Goal: Information Seeking & Learning: Learn about a topic

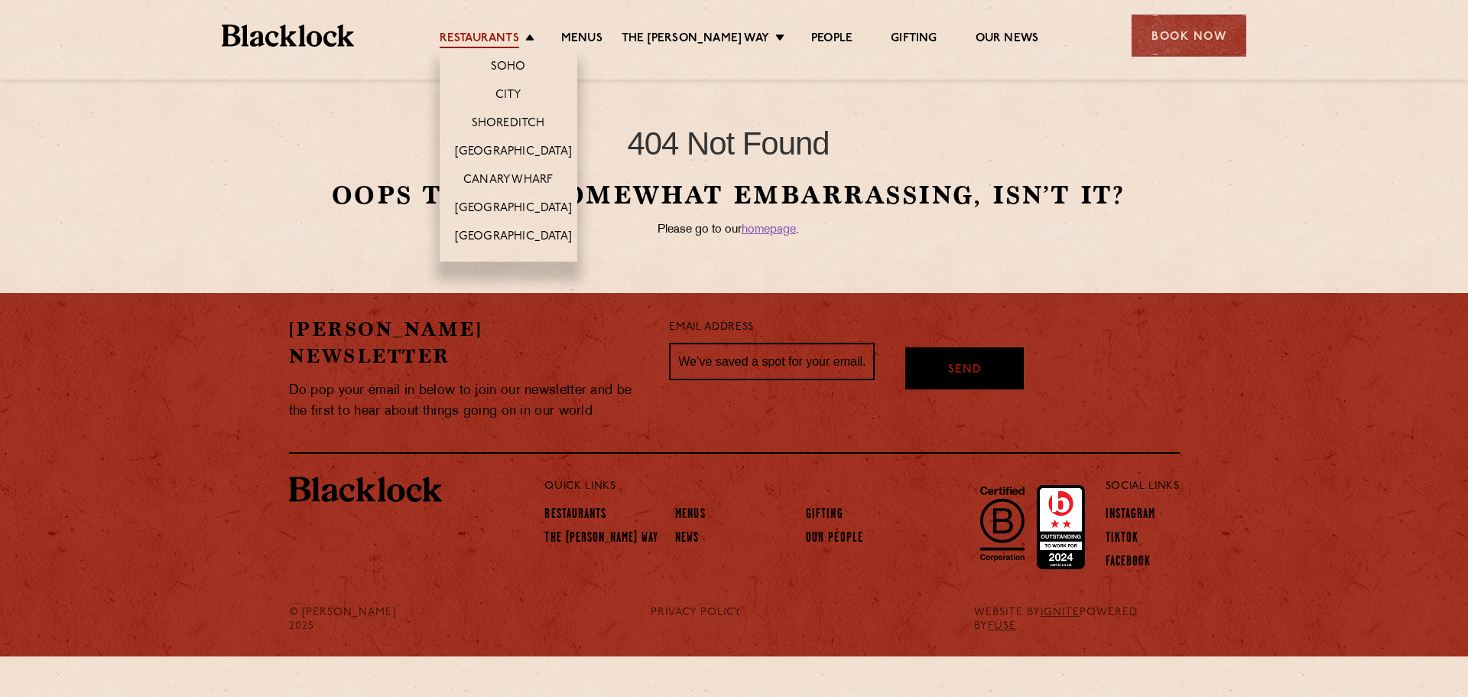
click at [519, 34] on link "Restaurants" at bounding box center [480, 39] width 80 height 17
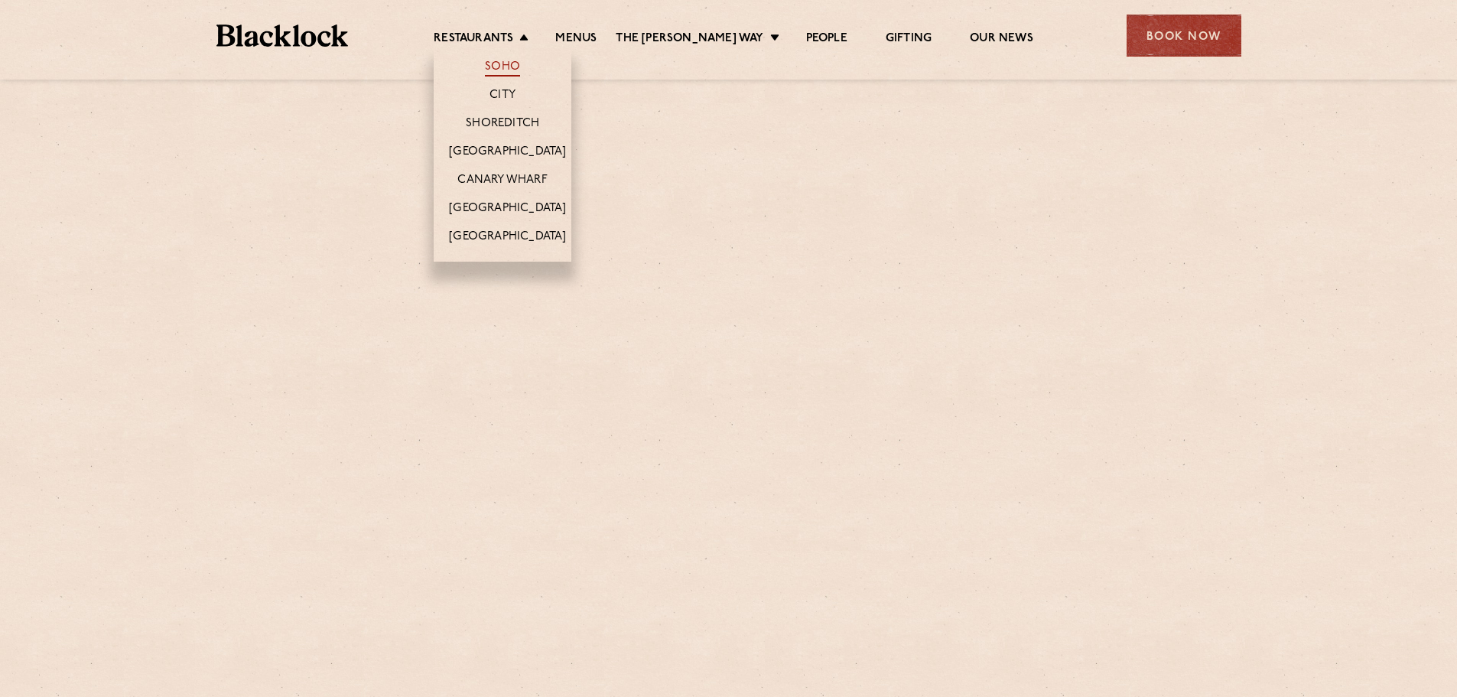
click at [518, 62] on link "Soho" at bounding box center [502, 68] width 35 height 17
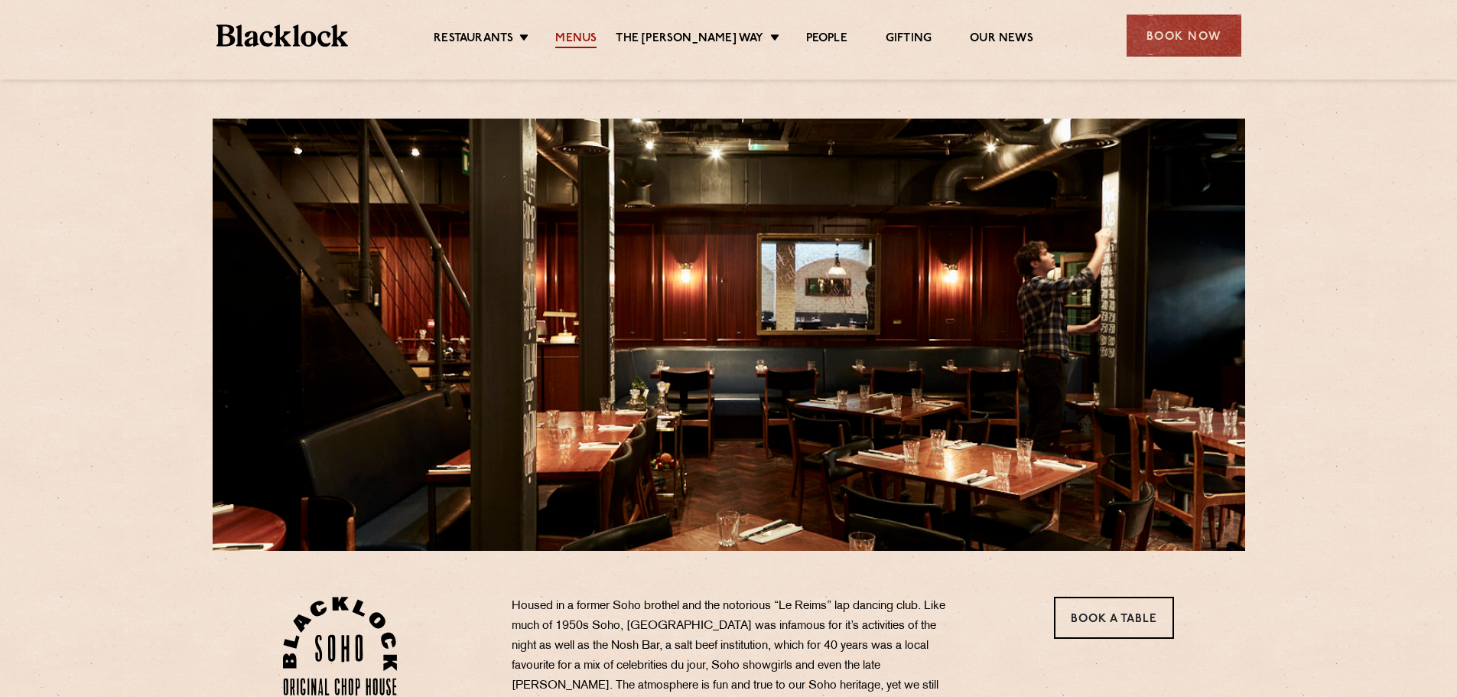
click at [580, 41] on link "Menus" at bounding box center [575, 39] width 41 height 17
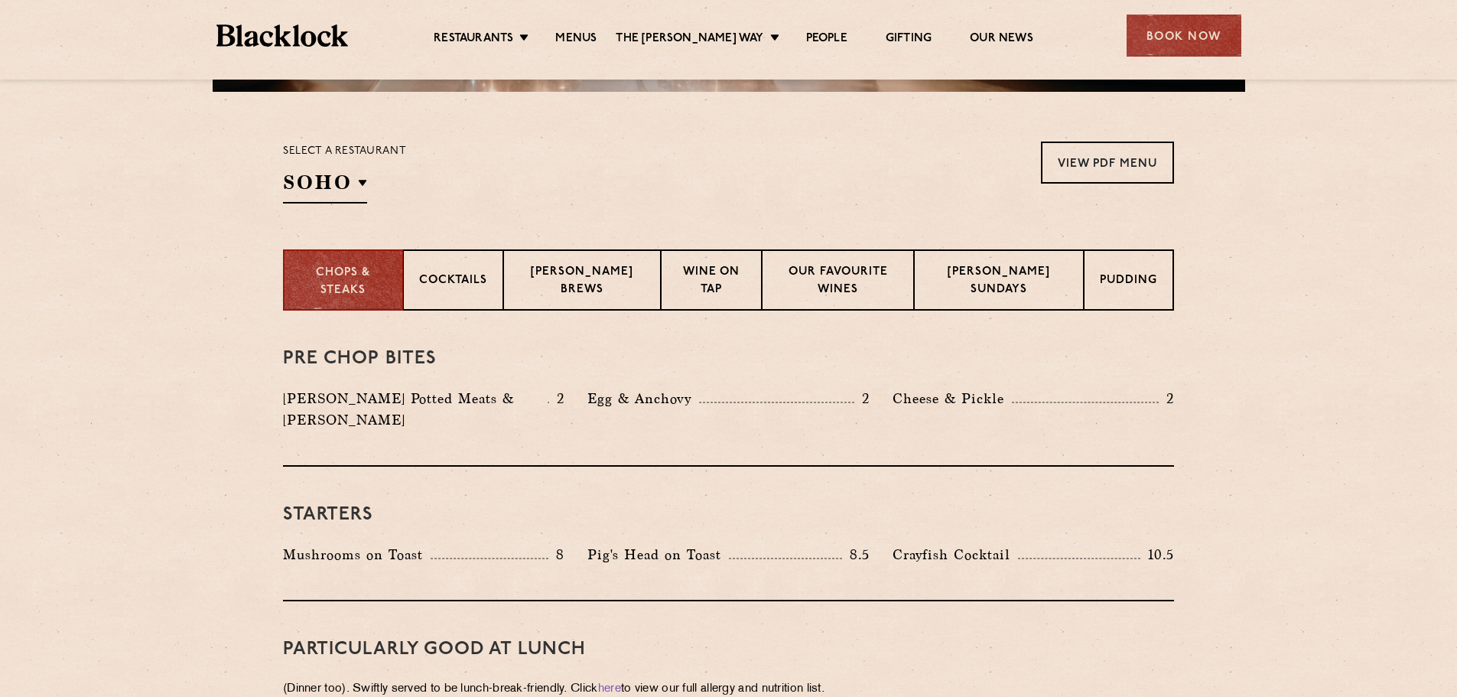
scroll to position [535, 0]
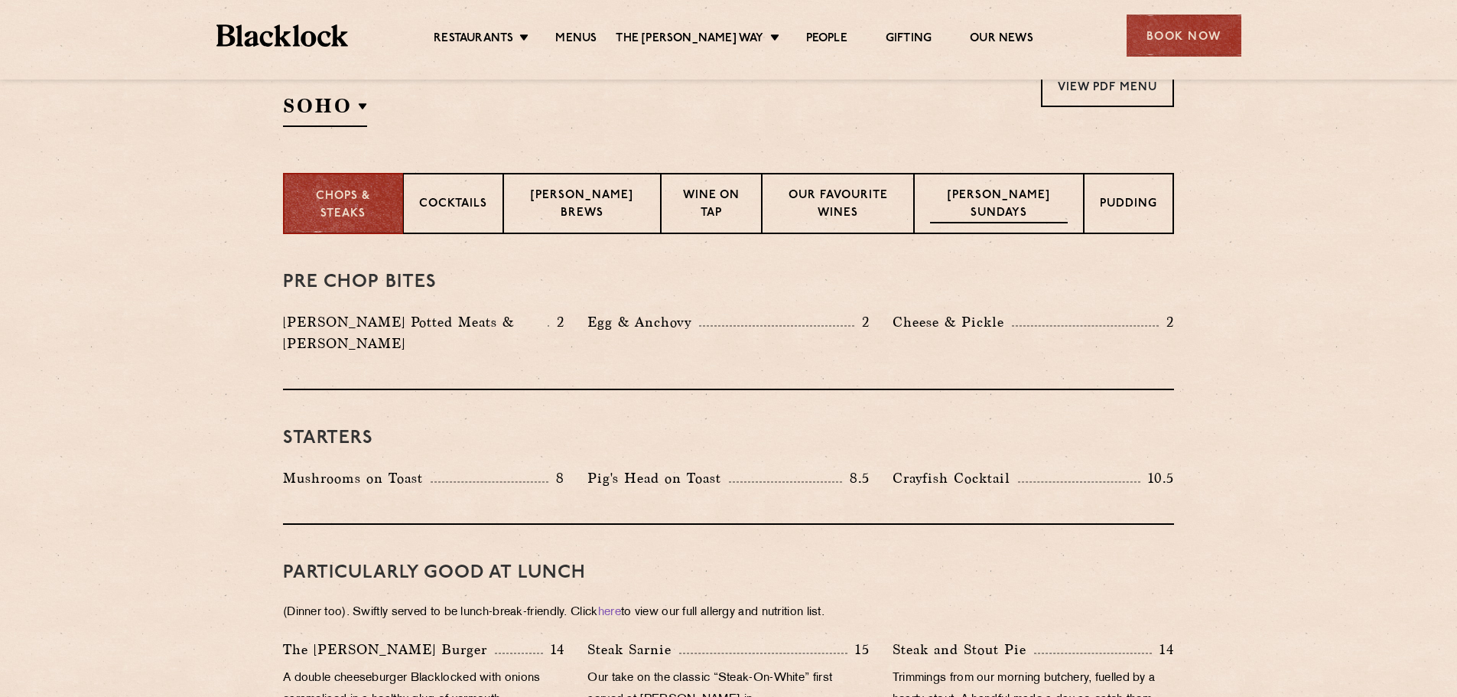
click at [980, 211] on p "Blacklock Sundays" at bounding box center [999, 205] width 138 height 36
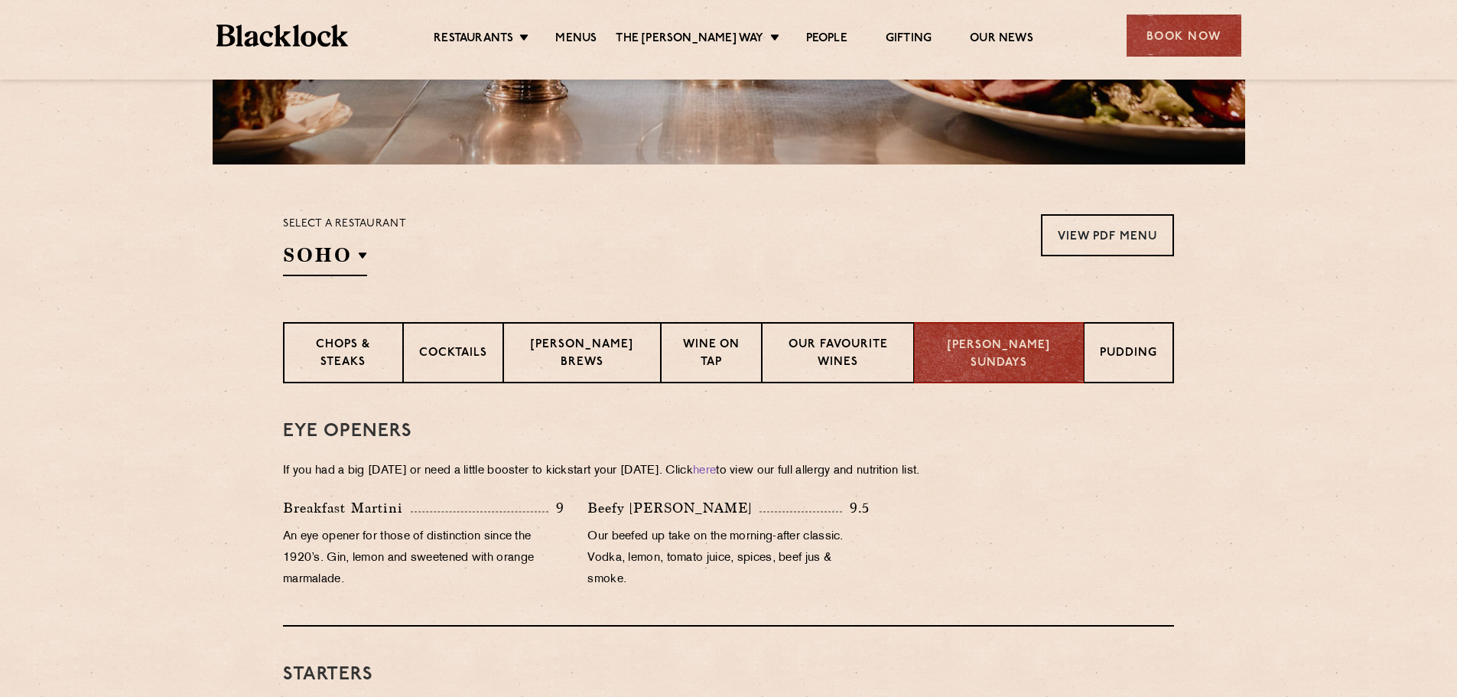
scroll to position [382, 0]
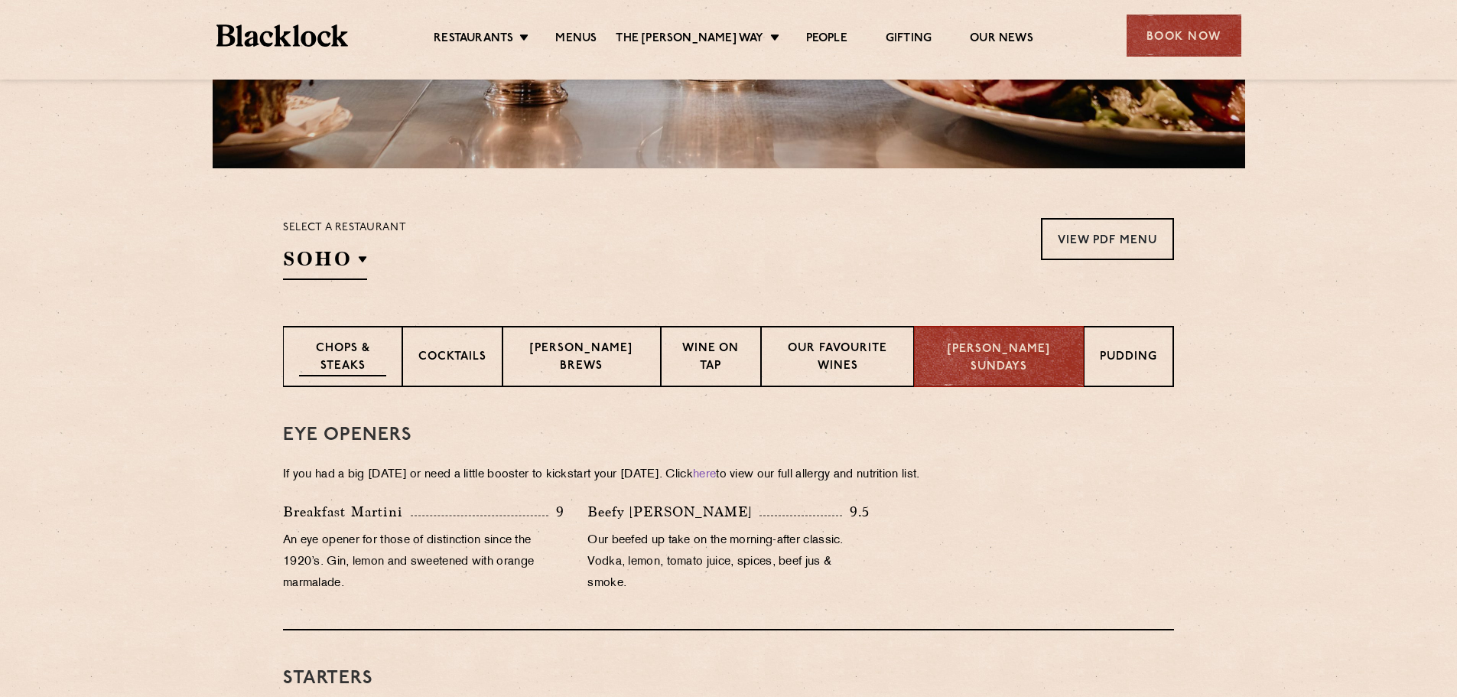
click at [353, 352] on p "Chops & Steaks" at bounding box center [342, 358] width 87 height 36
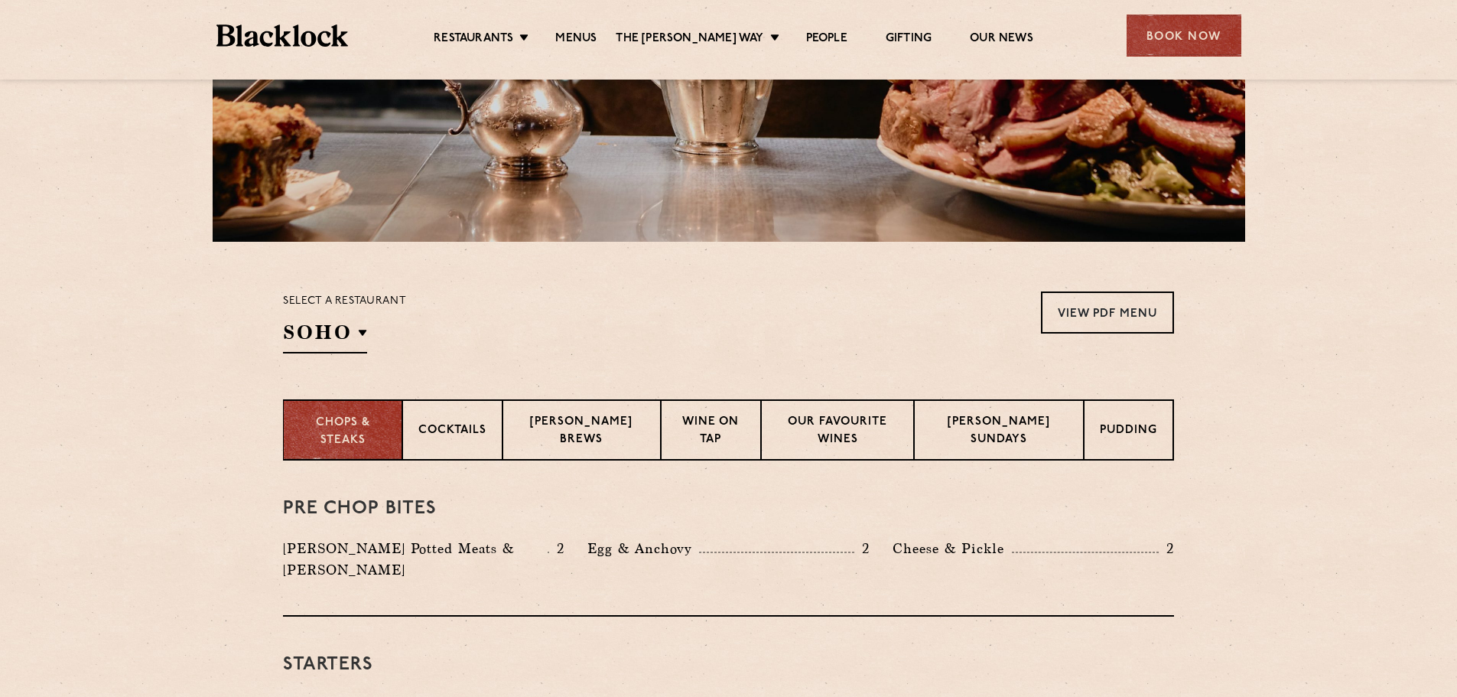
scroll to position [306, 0]
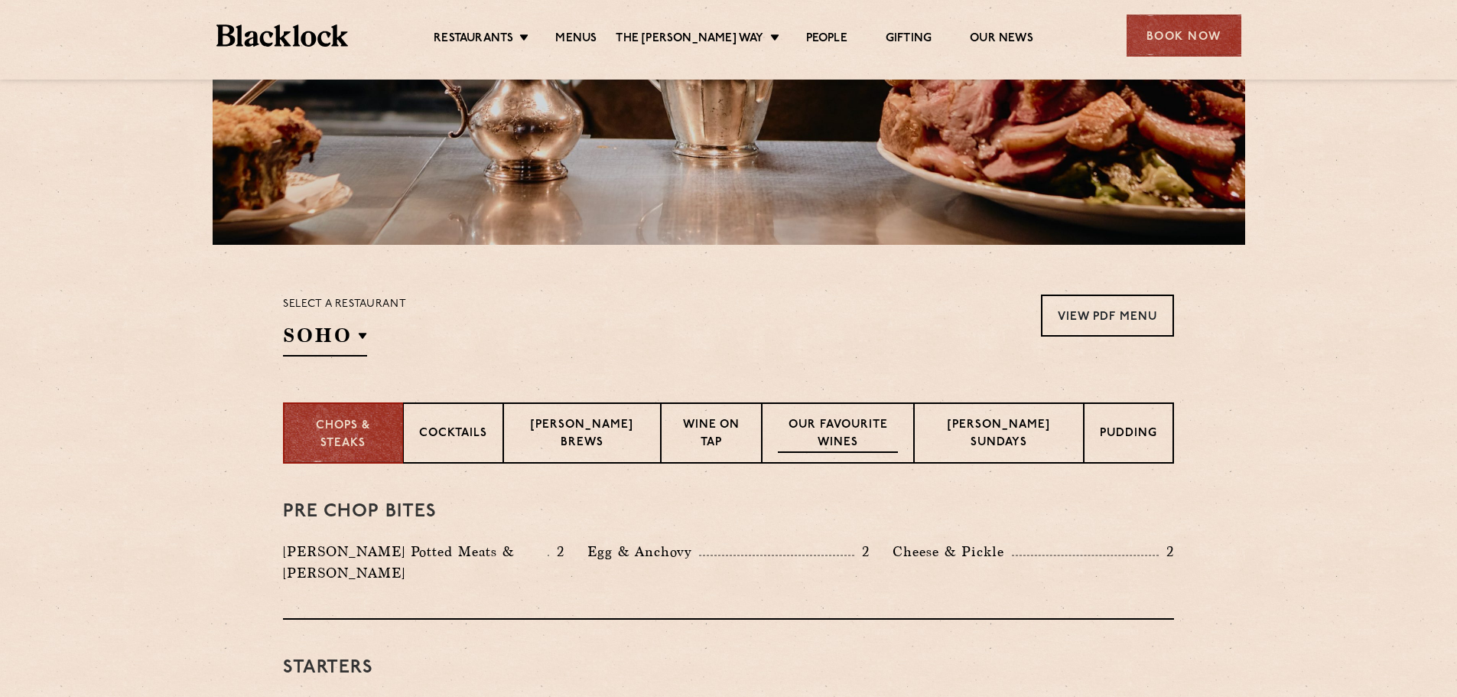
click at [823, 437] on p "Our favourite wines" at bounding box center [838, 435] width 121 height 36
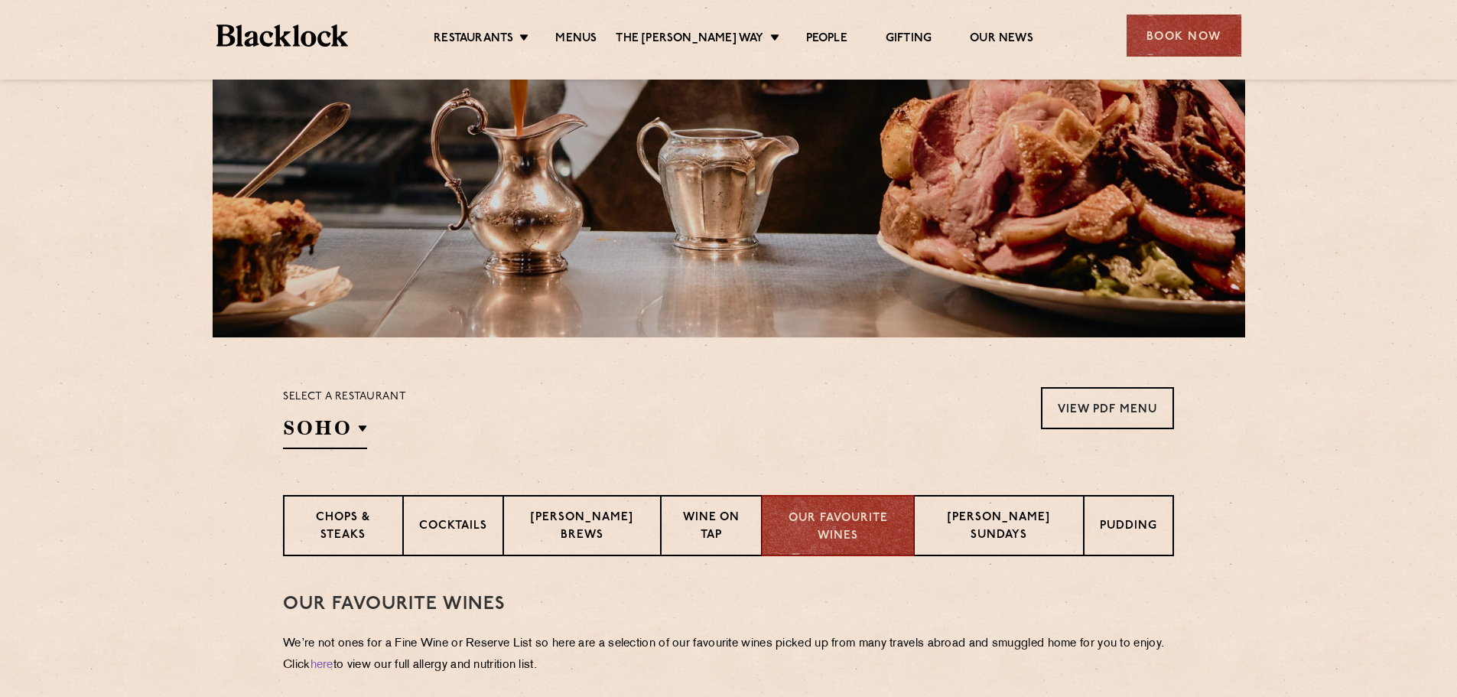
scroll to position [229, 0]
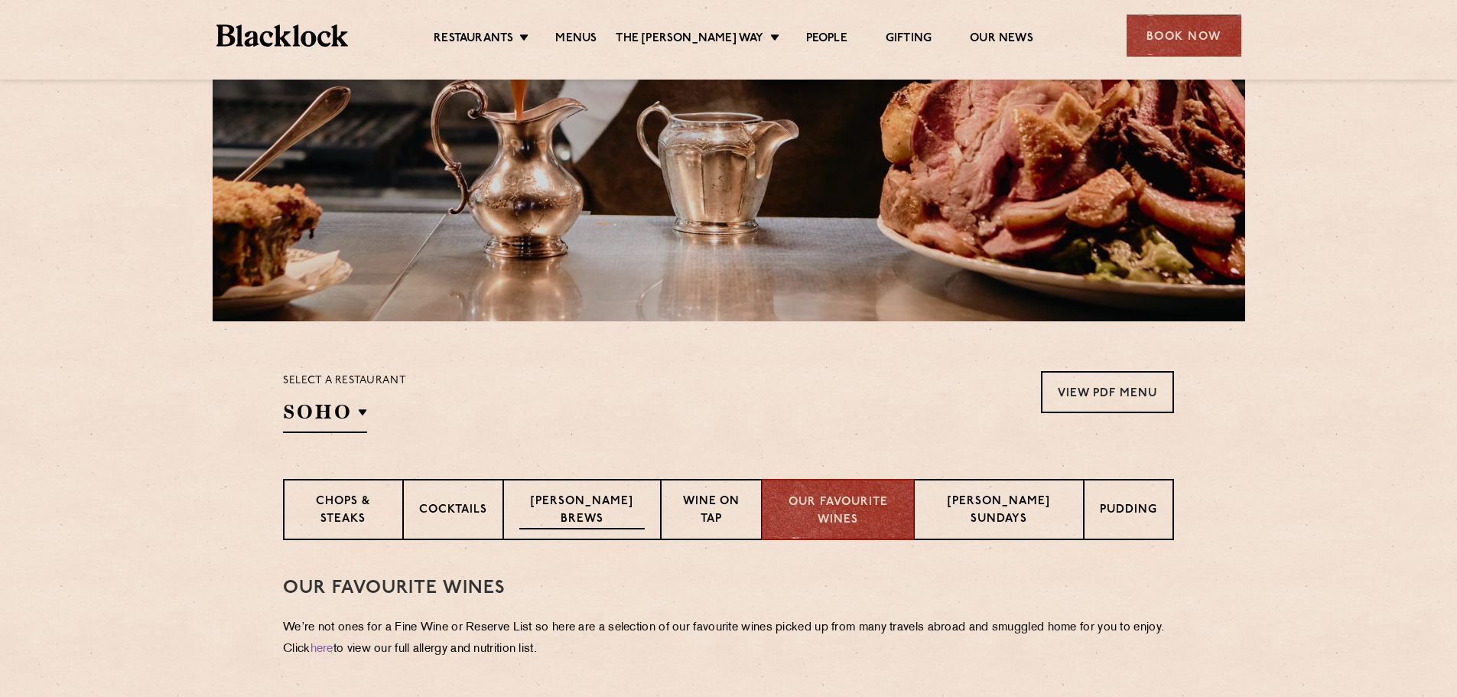
click at [532, 509] on p "Blacklock Brews" at bounding box center [581, 511] width 125 height 36
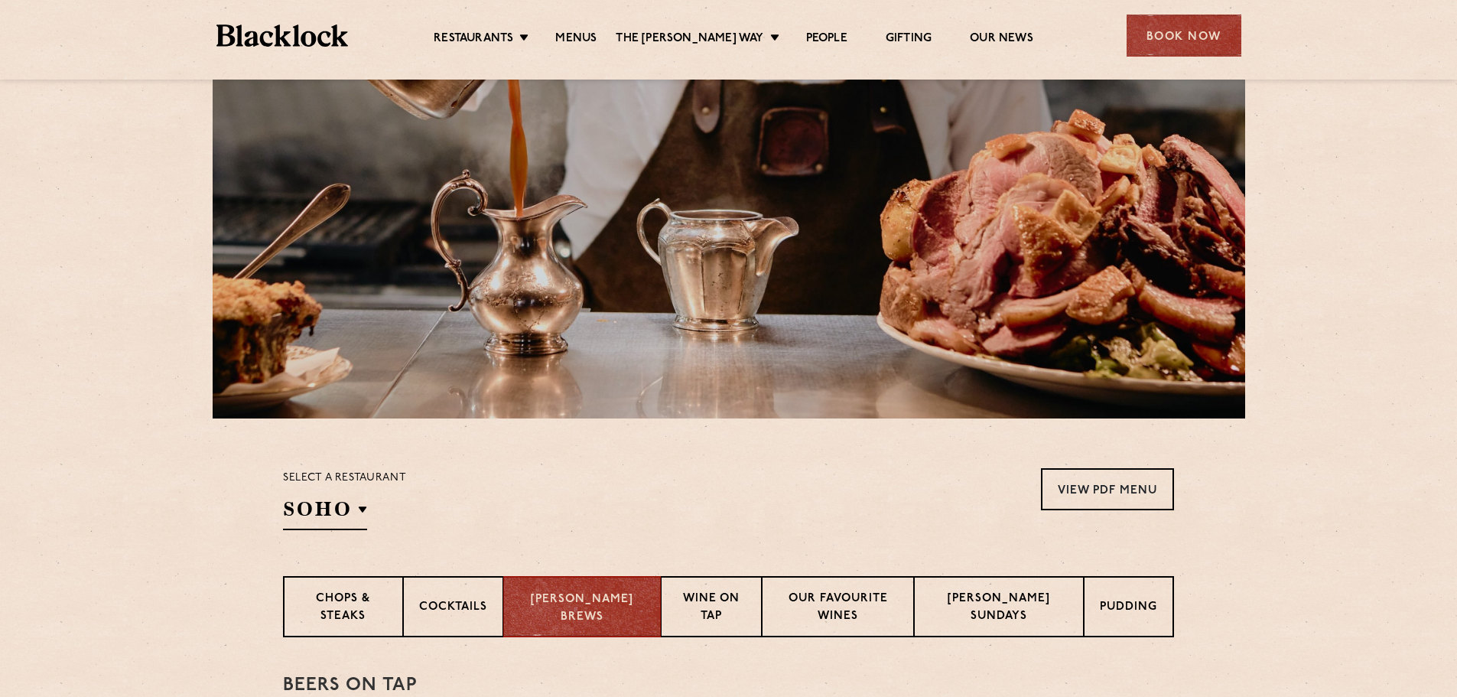
scroll to position [76, 0]
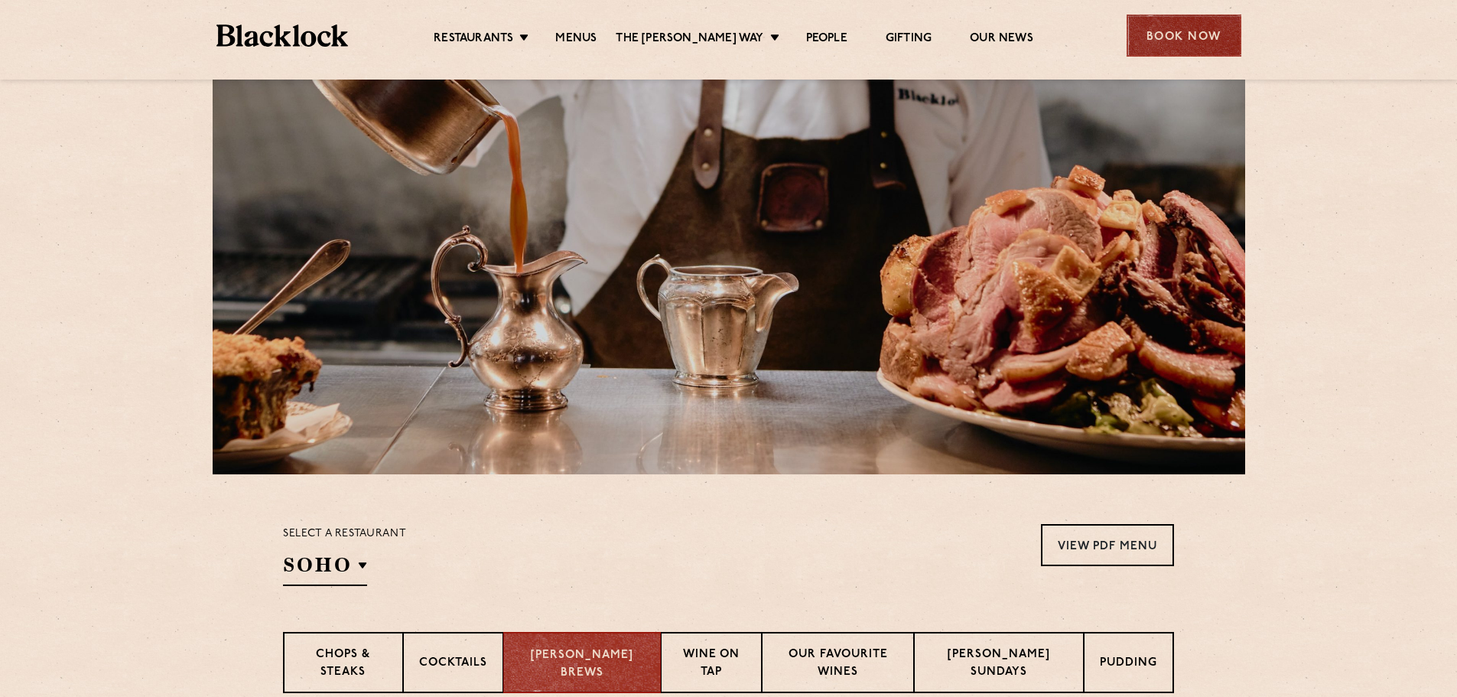
click at [1180, 36] on div "Book Now" at bounding box center [1183, 36] width 115 height 42
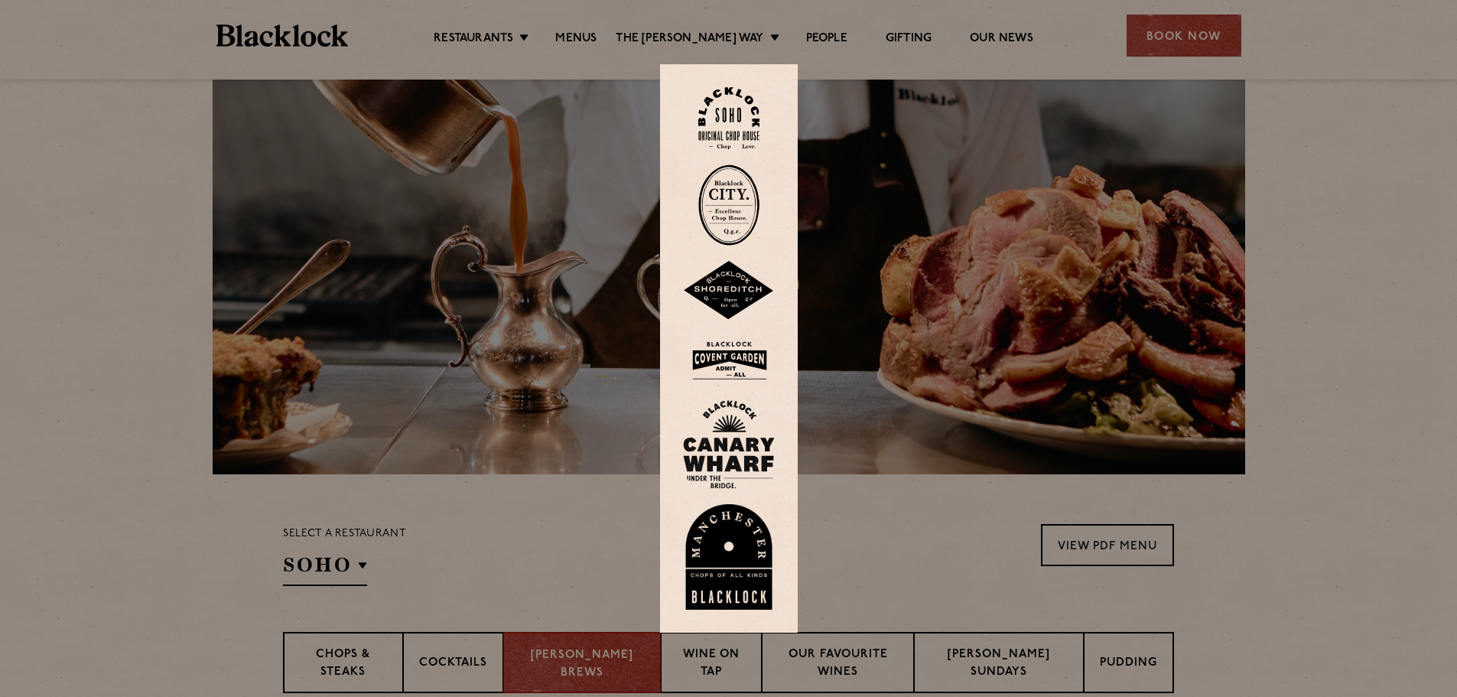
click at [739, 132] on img at bounding box center [728, 118] width 61 height 62
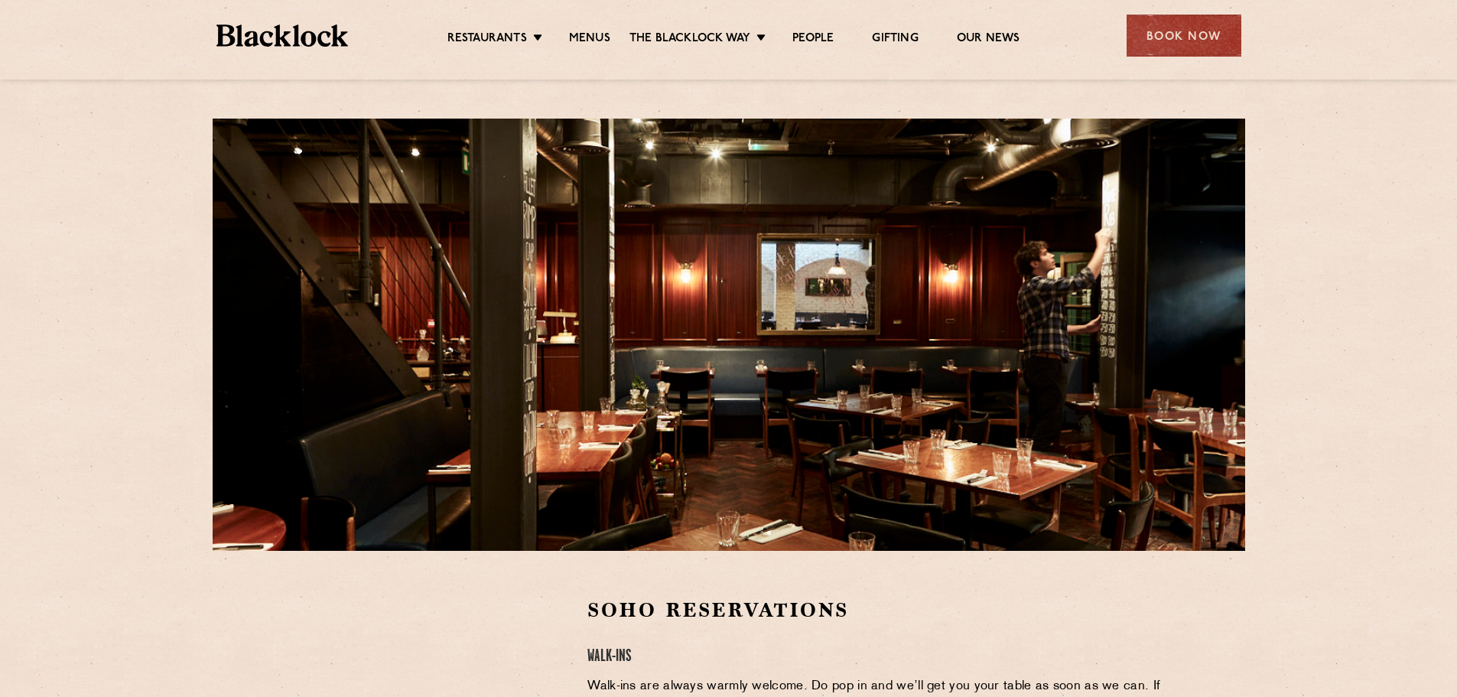
click at [674, 29] on ul "Restaurants Soho City Shoreditch Covent Garden Canary Wharf Manchester Birmingh…" at bounding box center [733, 36] width 770 height 24
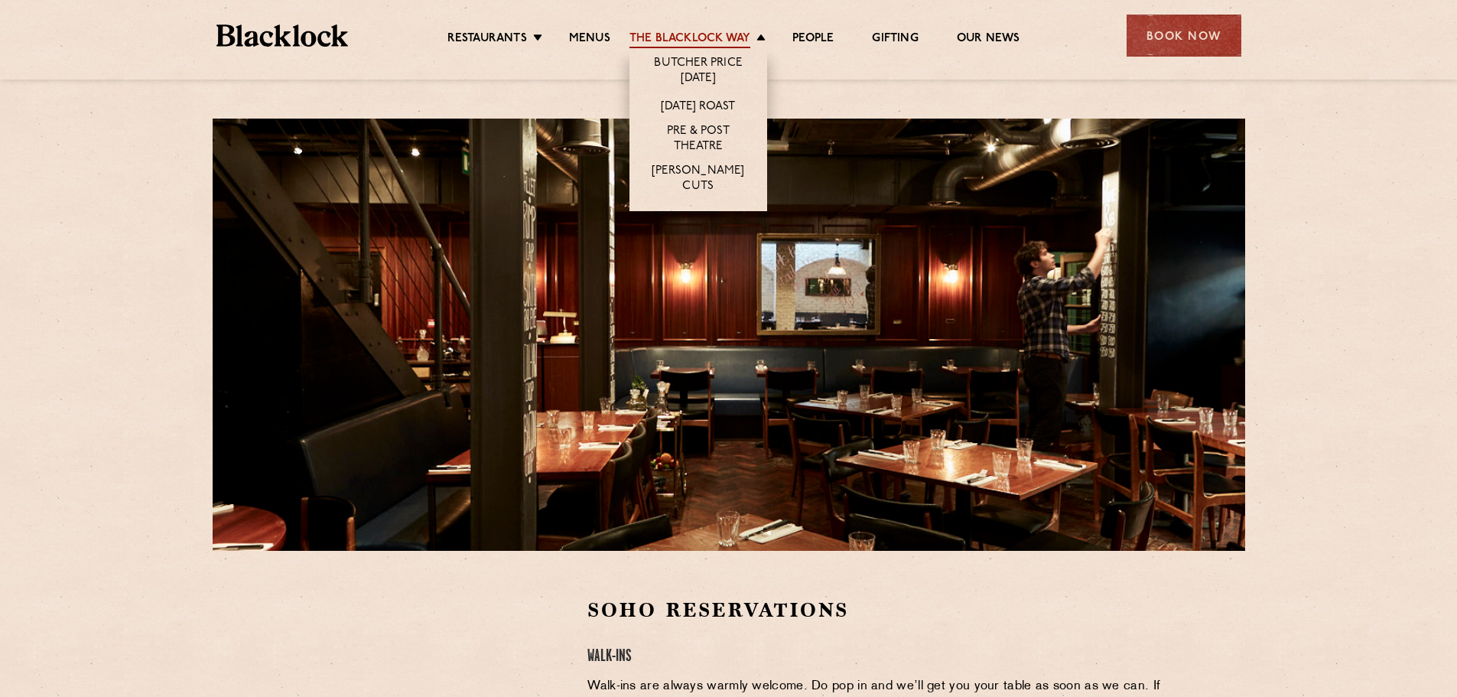
click at [675, 35] on link "The Blacklock Way" at bounding box center [689, 39] width 121 height 17
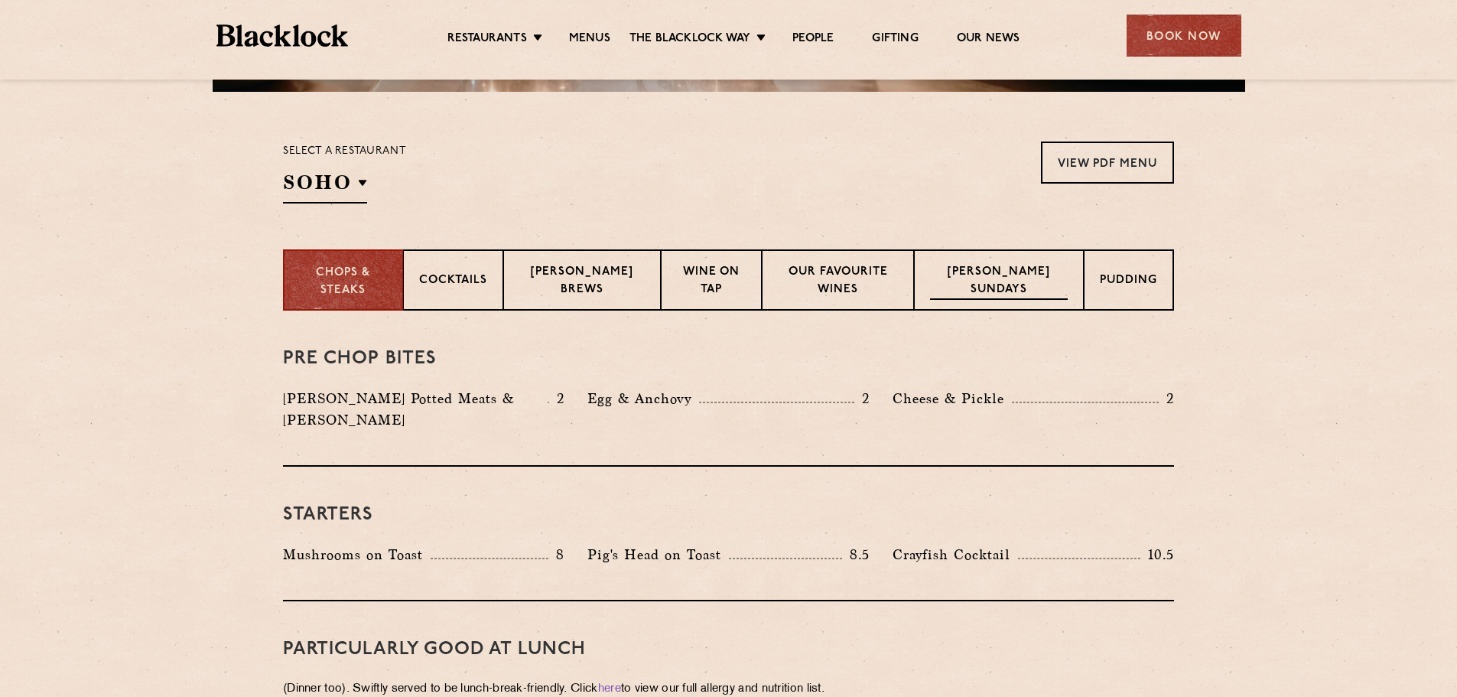
click at [1008, 281] on p "Blacklock Sundays" at bounding box center [999, 282] width 138 height 36
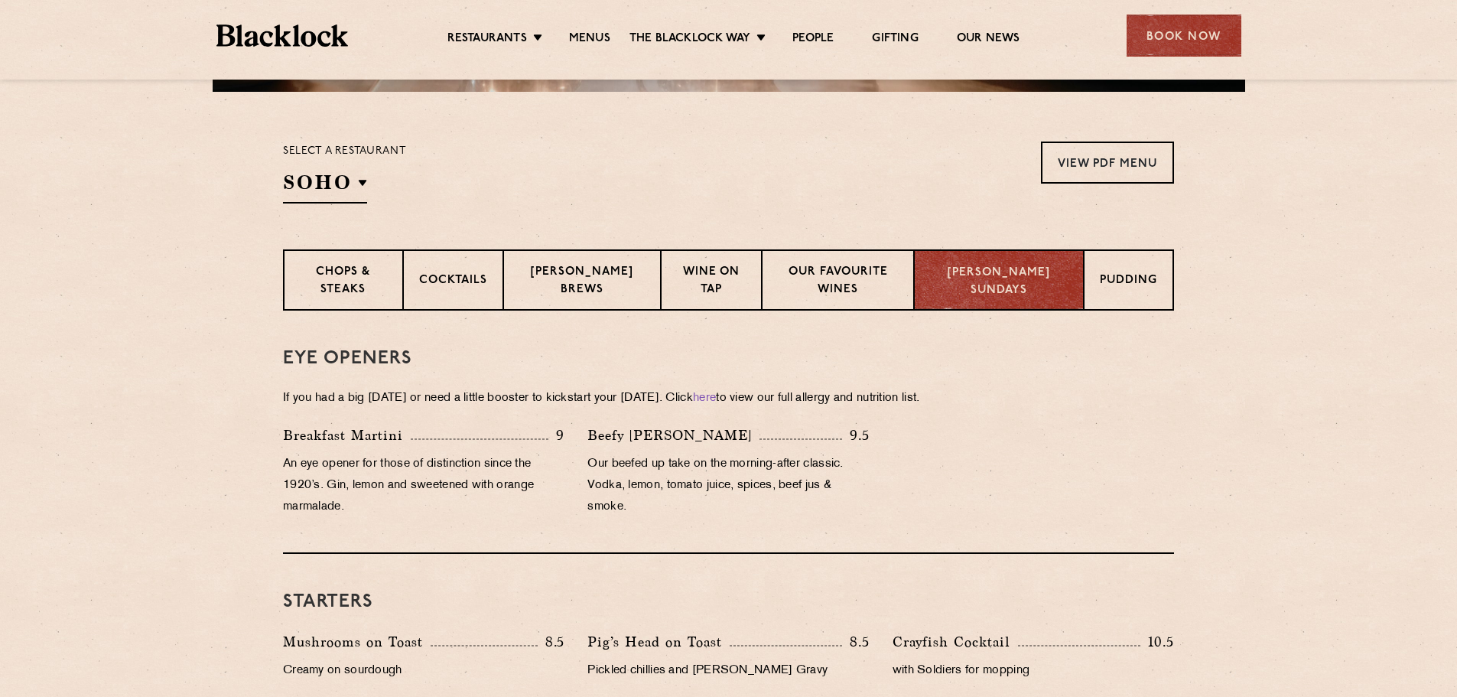
click at [1008, 281] on p "Blacklock Sundays" at bounding box center [999, 282] width 138 height 34
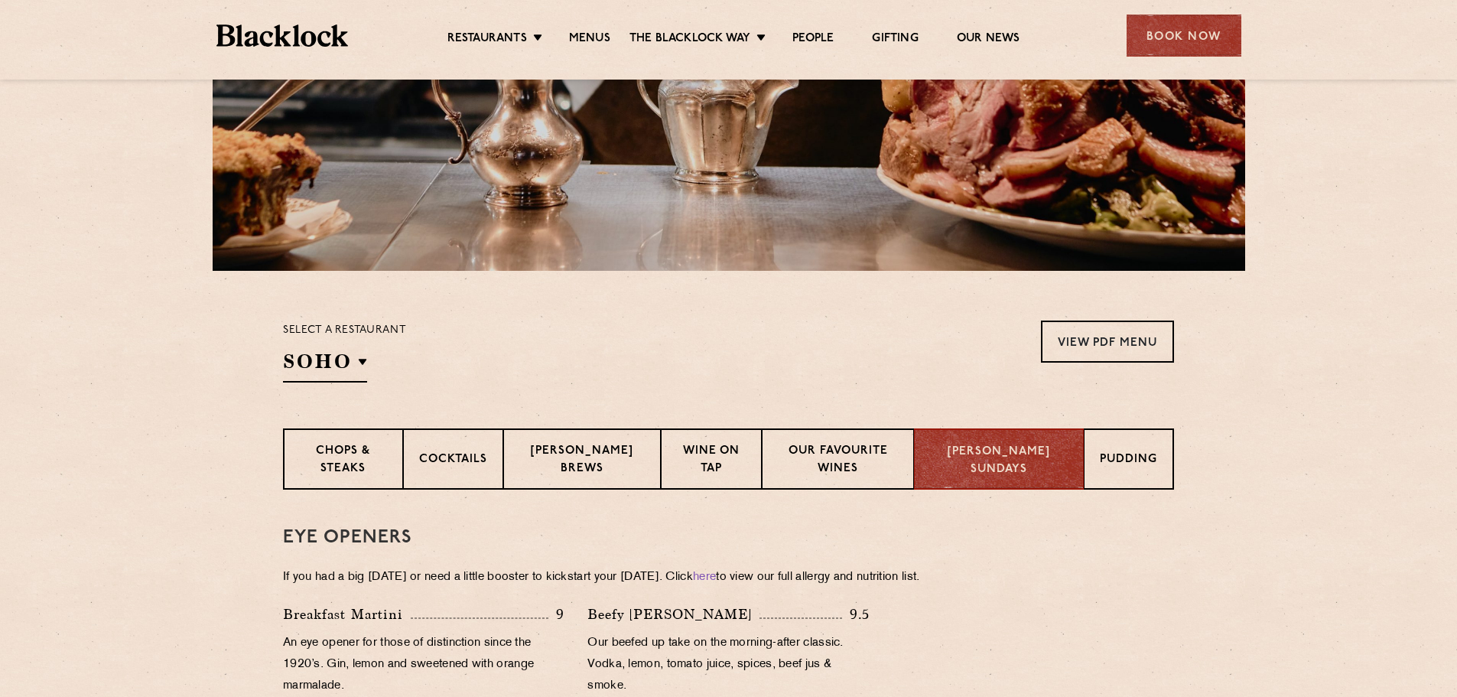
scroll to position [459, 0]
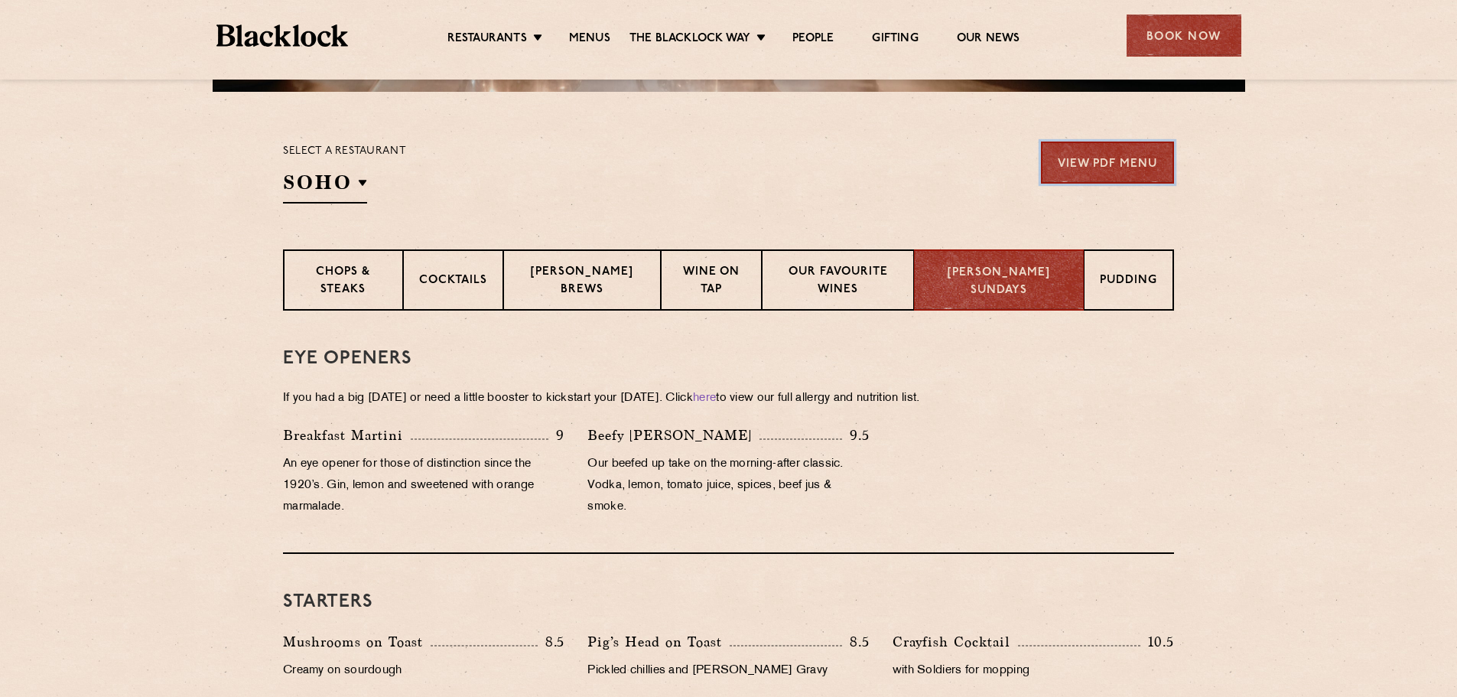
click at [1121, 178] on link "View PDF Menu" at bounding box center [1107, 162] width 133 height 42
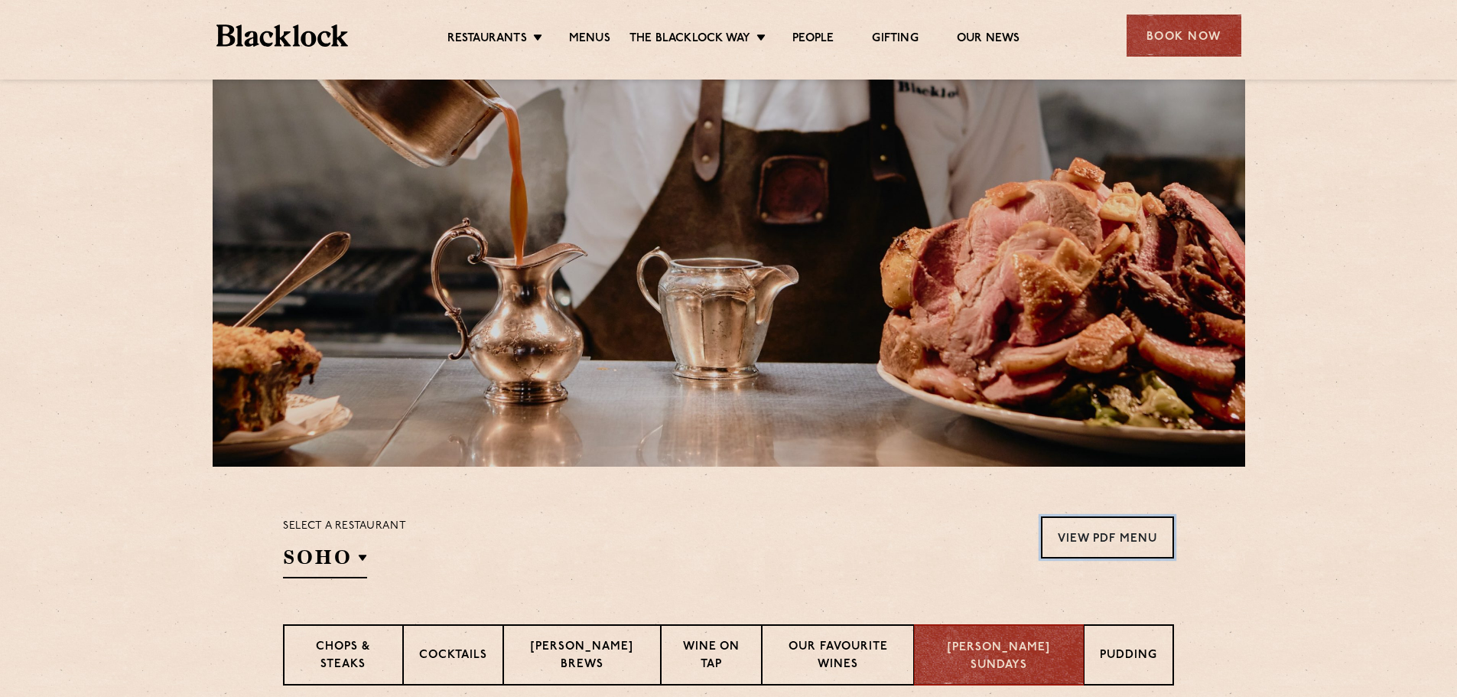
scroll to position [76, 0]
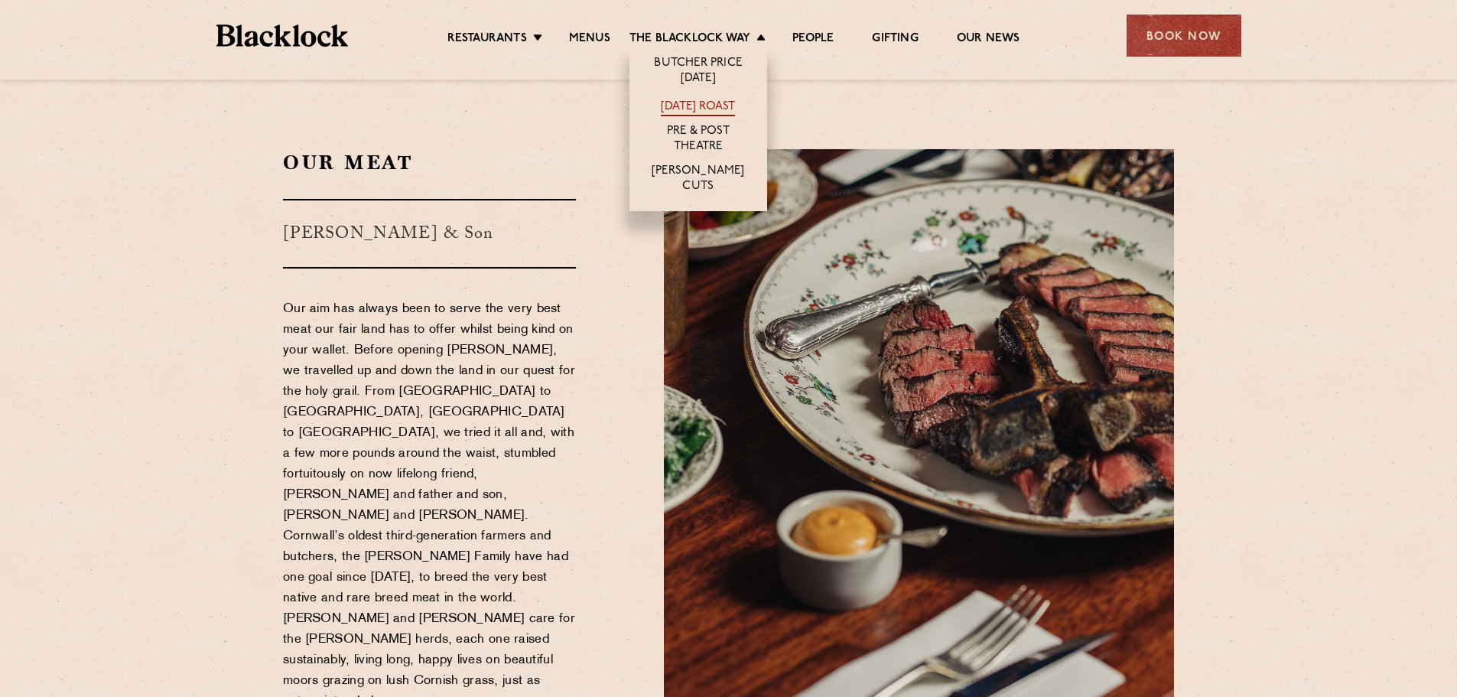
click at [688, 104] on link "[DATE] Roast" at bounding box center [698, 107] width 74 height 17
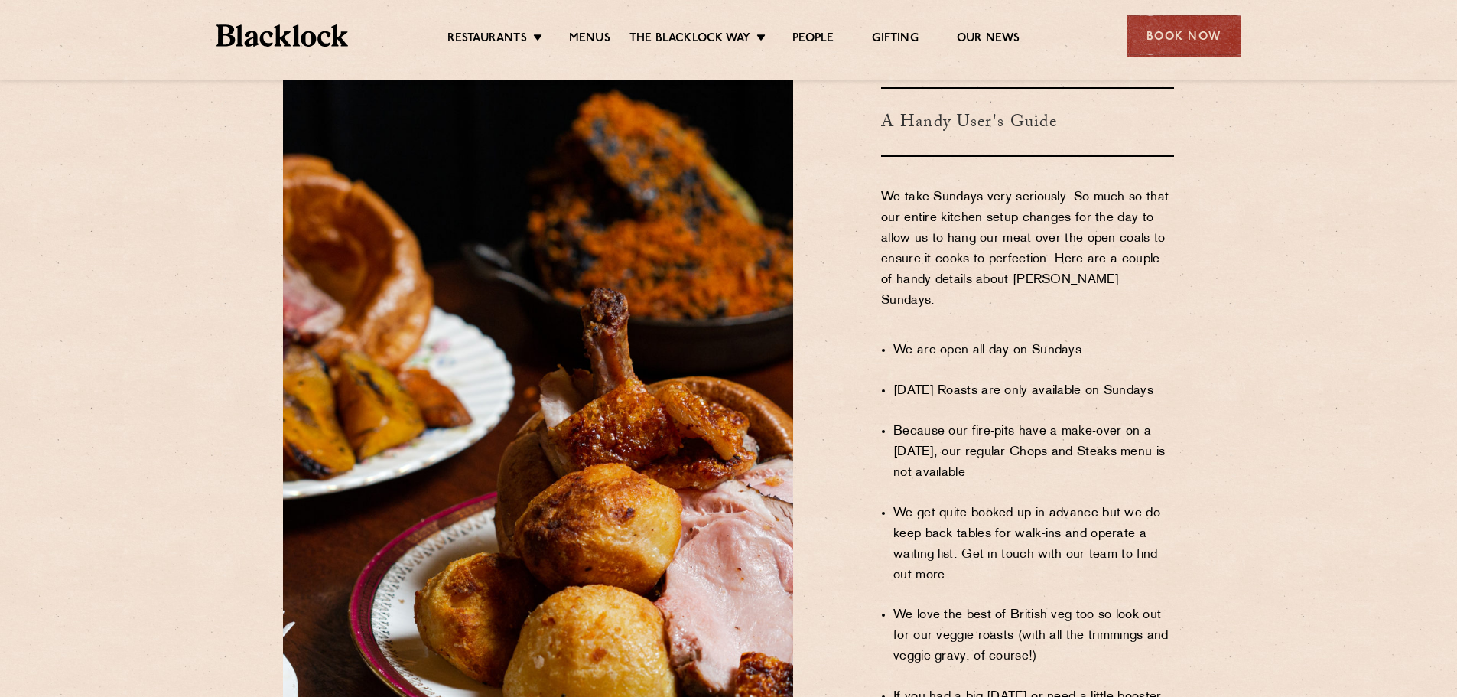
scroll to position [841, 0]
